Goal: Navigation & Orientation: Find specific page/section

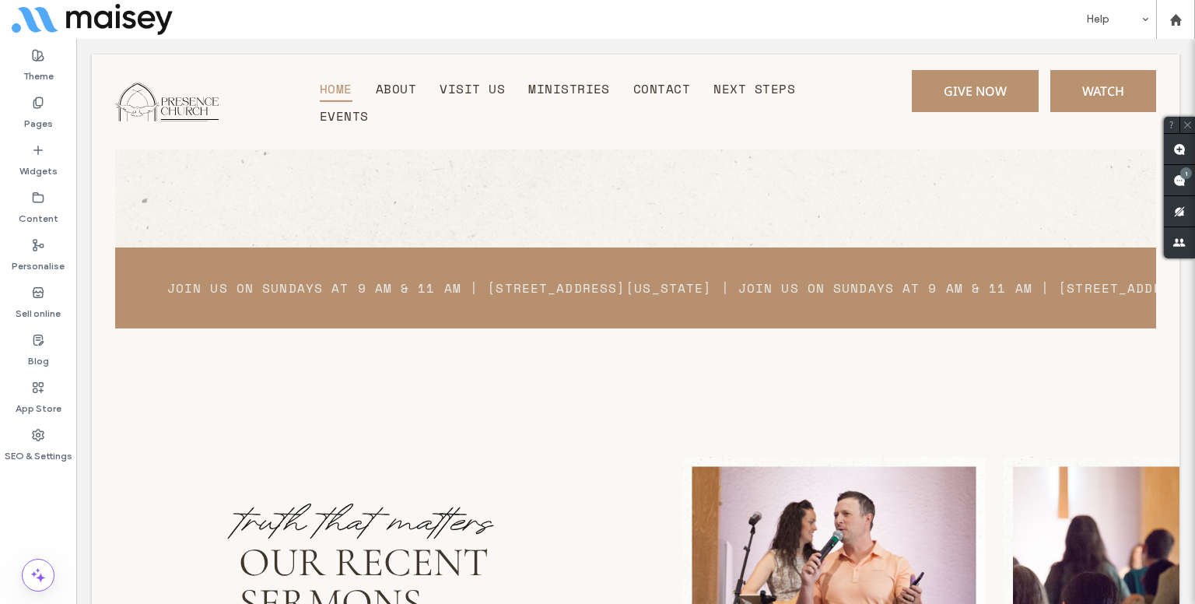
scroll to position [3196, 0]
drag, startPoint x: 796, startPoint y: 77, endPoint x: 752, endPoint y: 384, distance: 309.6
click at [752, 445] on div "truth that matters Our Recent Sermons WATCH NOW →" at bounding box center [647, 611] width 1064 height 332
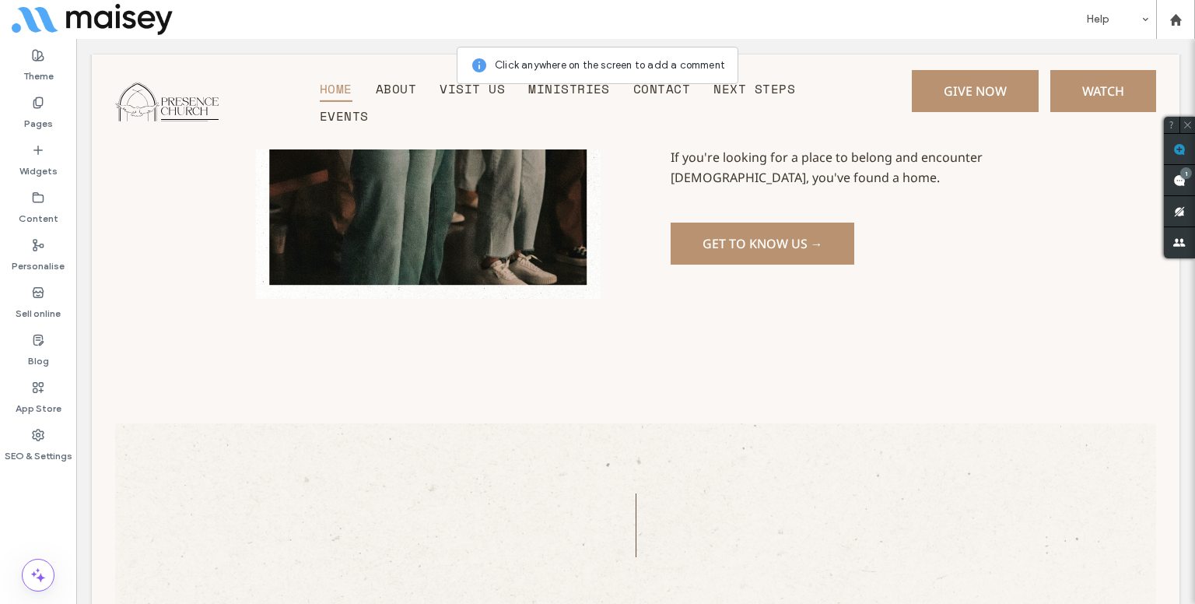
scroll to position [2374, 0]
